Goal: Task Accomplishment & Management: Use online tool/utility

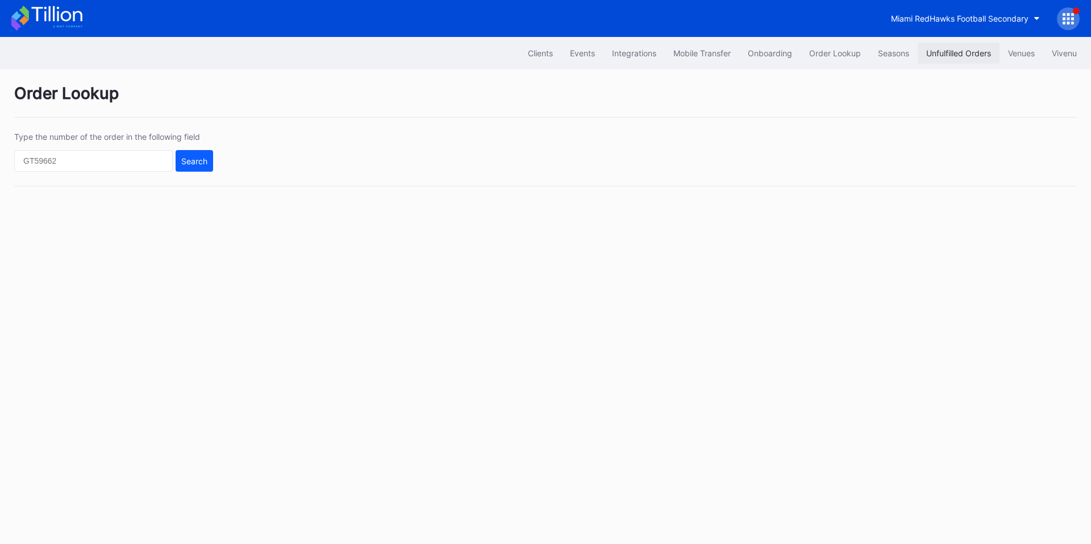
drag, startPoint x: 0, startPoint y: 0, endPoint x: 965, endPoint y: 46, distance: 966.0
click at [965, 46] on button "Unfulfilled Orders" at bounding box center [959, 53] width 82 height 21
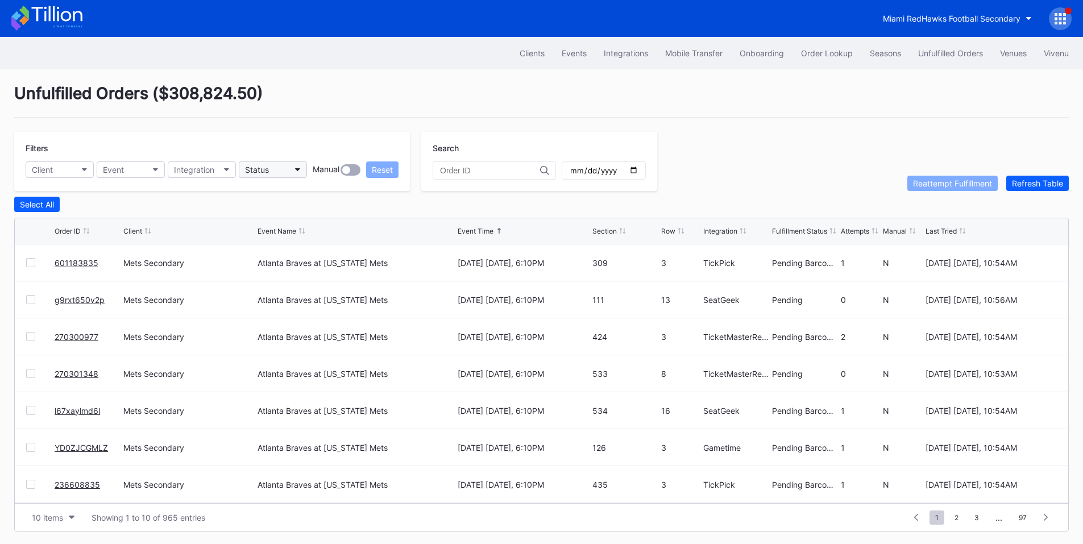
click at [255, 170] on div "Status" at bounding box center [257, 170] width 24 height 10
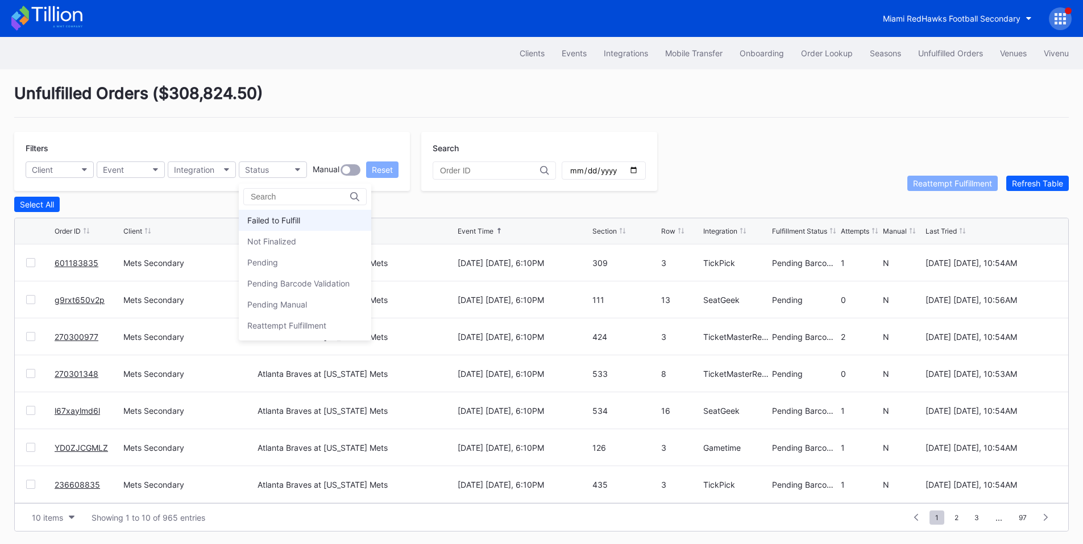
click at [282, 221] on div "Failed to Fulfill" at bounding box center [273, 220] width 53 height 10
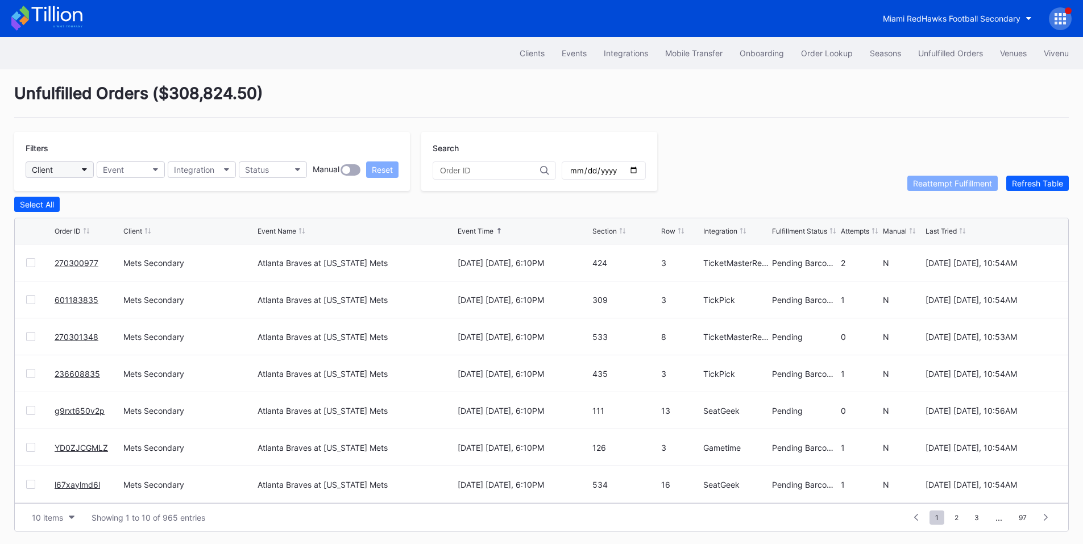
click at [78, 170] on button "Client" at bounding box center [60, 169] width 68 height 16
type input "r"
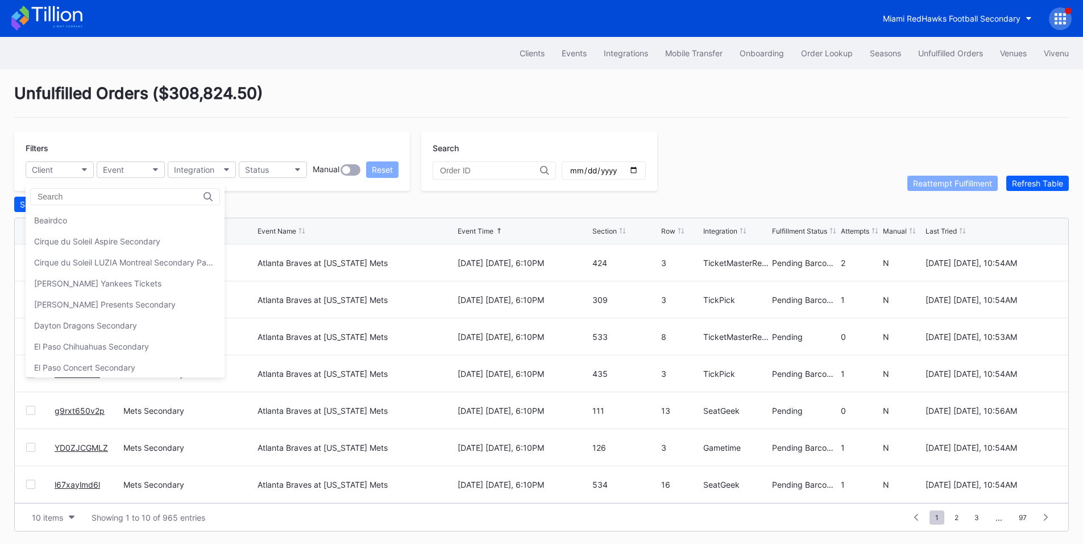
type input "c"
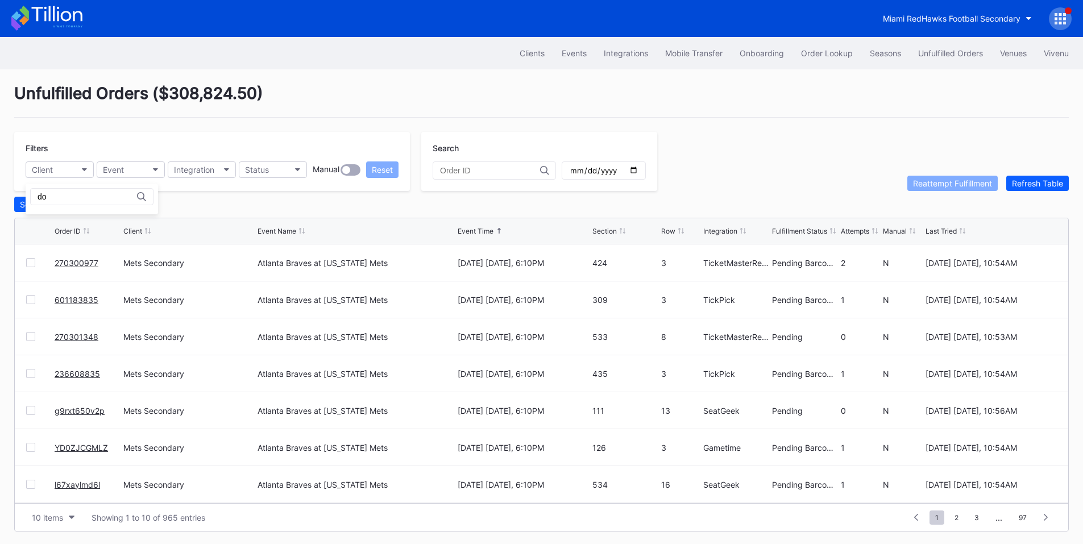
type input "d"
type input "o"
click at [79, 174] on button "Client" at bounding box center [60, 169] width 68 height 16
type input "pru"
click at [83, 220] on div "Prudential Center Secondary" at bounding box center [74, 220] width 80 height 10
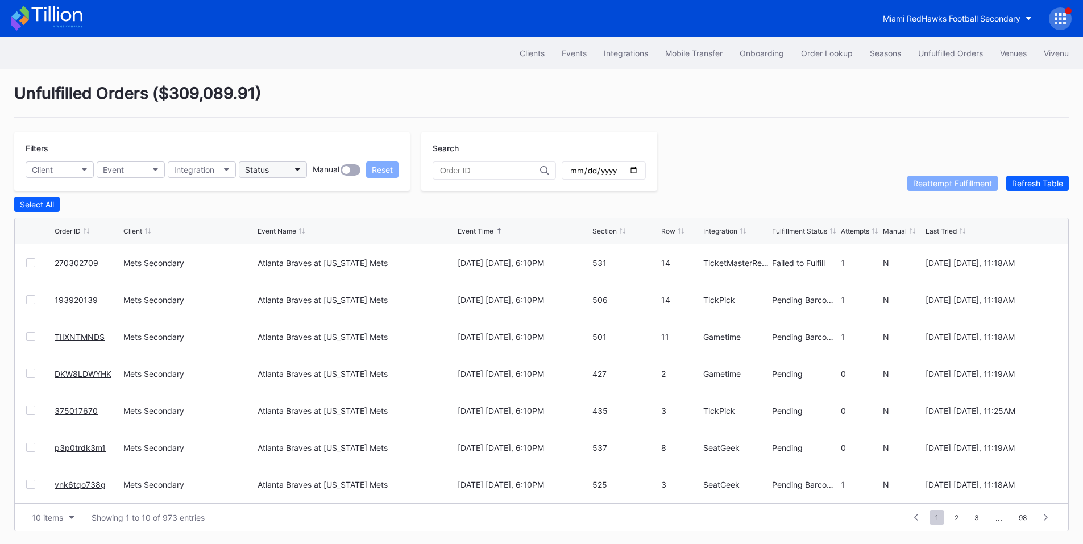
click at [283, 169] on button "Status" at bounding box center [273, 169] width 68 height 16
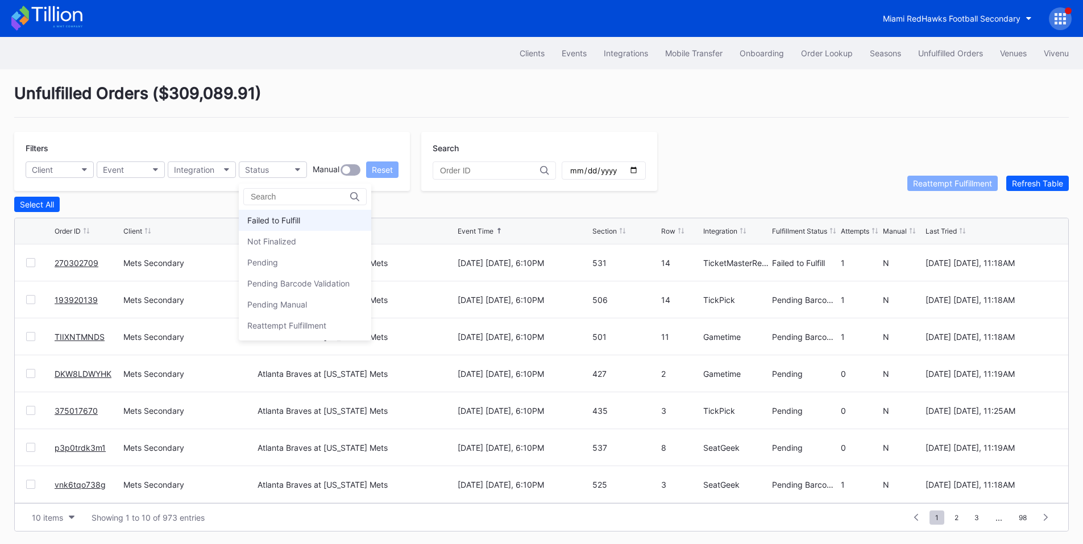
click at [281, 214] on div "Failed to Fulfill" at bounding box center [305, 220] width 132 height 21
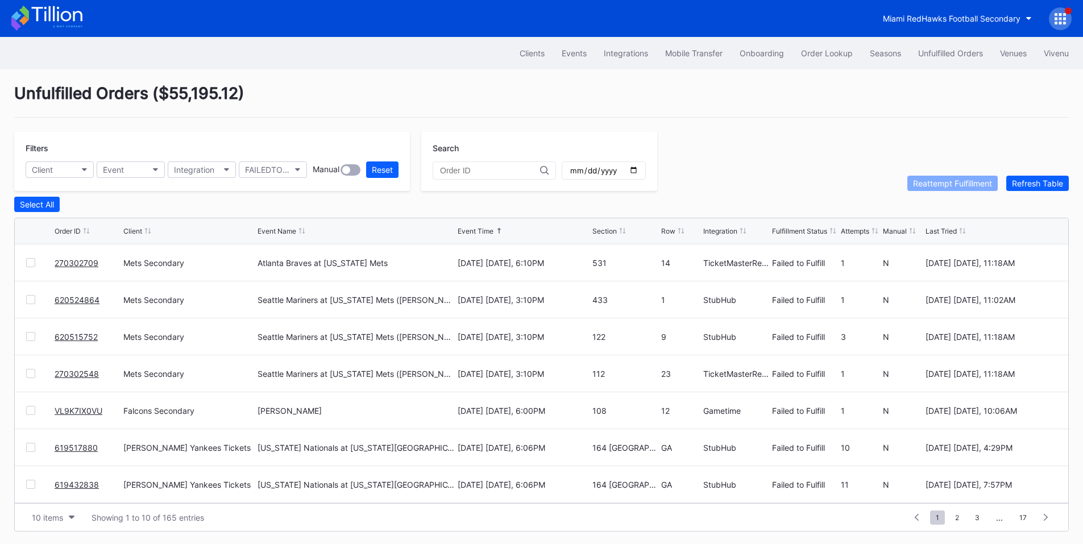
click at [31, 263] on div at bounding box center [30, 262] width 9 height 9
click at [943, 188] on div "Reattempt Fulfillment" at bounding box center [952, 183] width 79 height 10
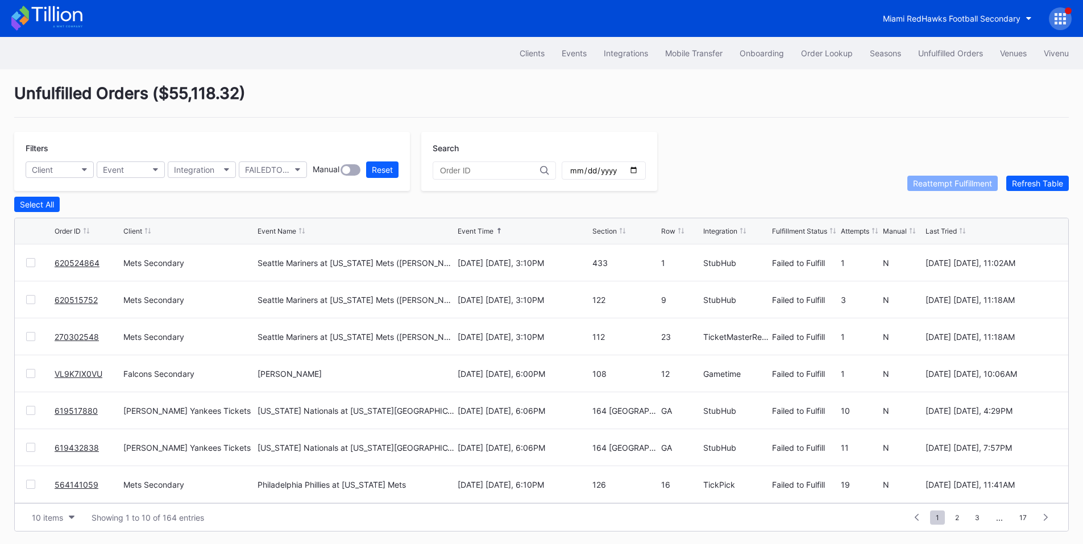
click at [28, 267] on div at bounding box center [30, 262] width 9 height 9
click at [24, 302] on div "620515752 Mets Secondary Seattle Mariners at New York Mets (Juan Soto Bobblehea…" at bounding box center [541, 299] width 1053 height 37
click at [35, 304] on div at bounding box center [30, 299] width 9 height 9
click at [32, 336] on div at bounding box center [30, 336] width 9 height 9
click at [936, 188] on div "Reattempt Fulfillment" at bounding box center [952, 183] width 79 height 10
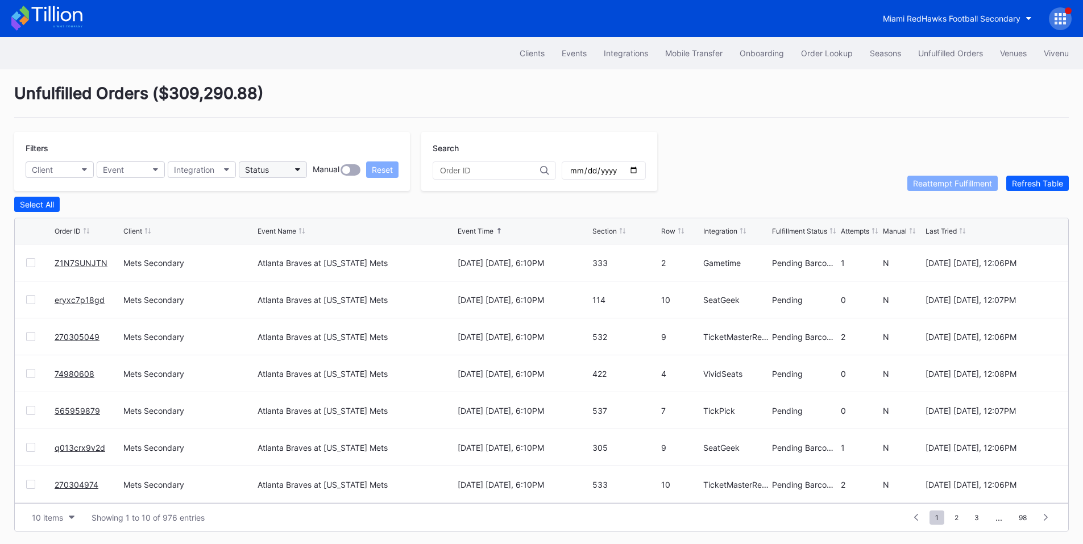
click at [279, 170] on button "Status" at bounding box center [273, 169] width 68 height 16
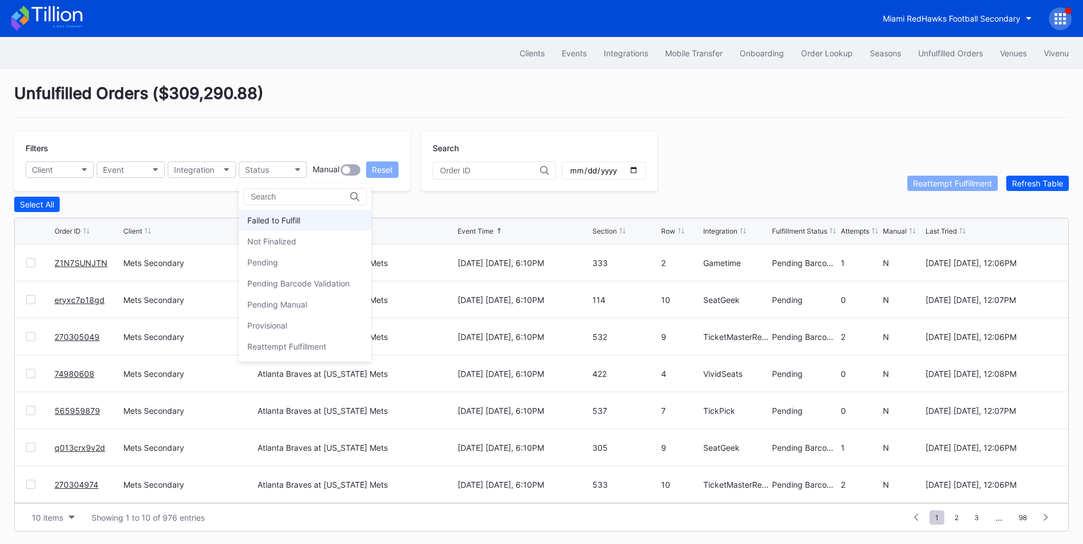
click at [296, 220] on div "Failed to Fulfill" at bounding box center [273, 220] width 53 height 10
